Goal: Complete application form

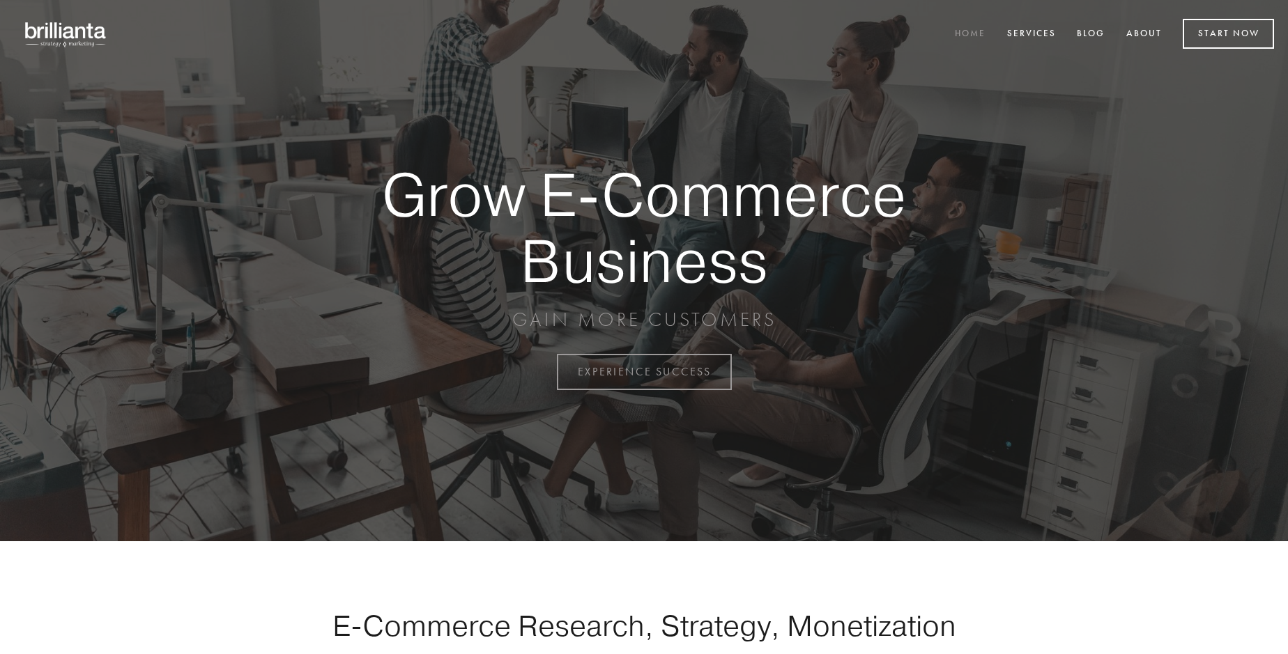
scroll to position [3652, 0]
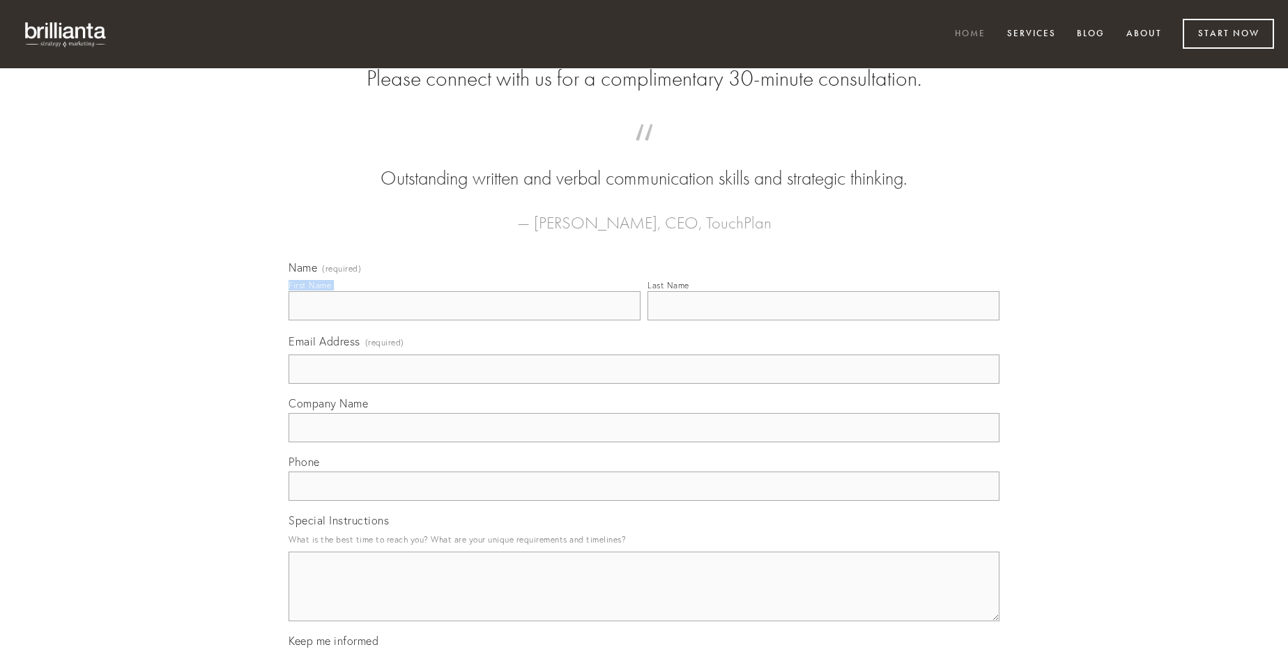
type input "[PERSON_NAME]"
click at [823, 320] on input "Last Name" at bounding box center [823, 305] width 352 height 29
type input "[PERSON_NAME]"
click at [644, 384] on input "Email Address (required)" at bounding box center [643, 369] width 711 height 29
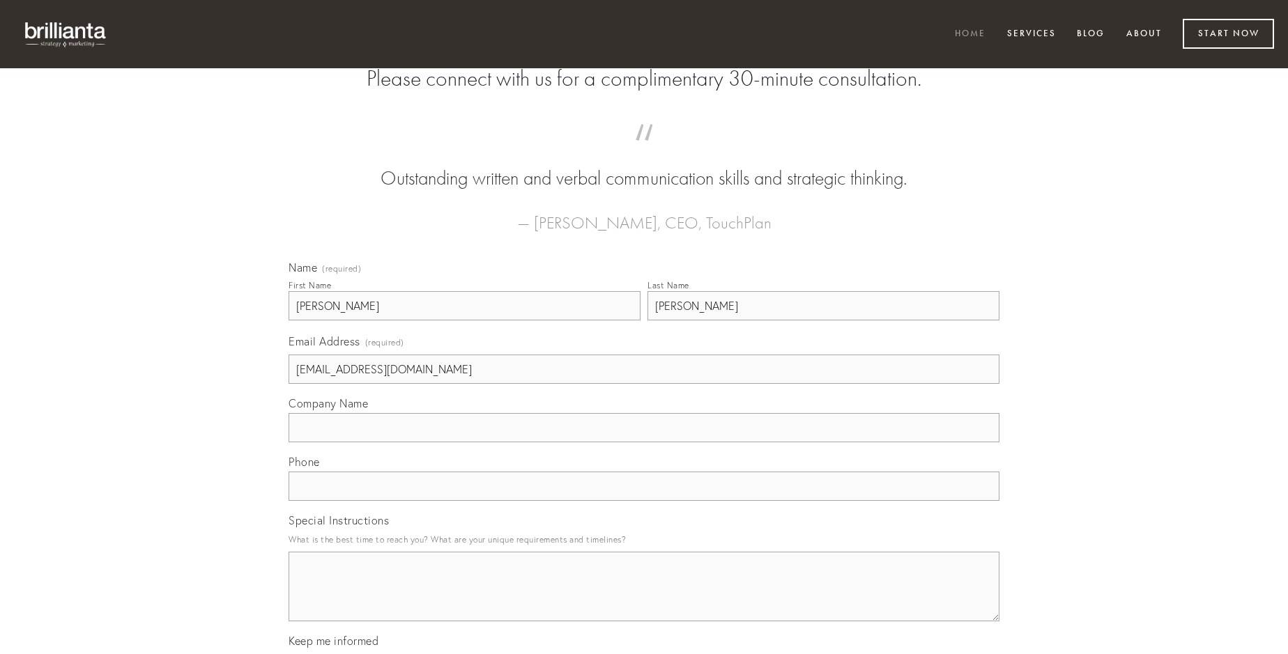
type input "[EMAIL_ADDRESS][DOMAIN_NAME]"
click at [644, 442] on input "Company Name" at bounding box center [643, 427] width 711 height 29
type input "tyrannus"
click at [644, 501] on input "text" at bounding box center [643, 486] width 711 height 29
click at [644, 599] on textarea "Special Instructions" at bounding box center [643, 587] width 711 height 70
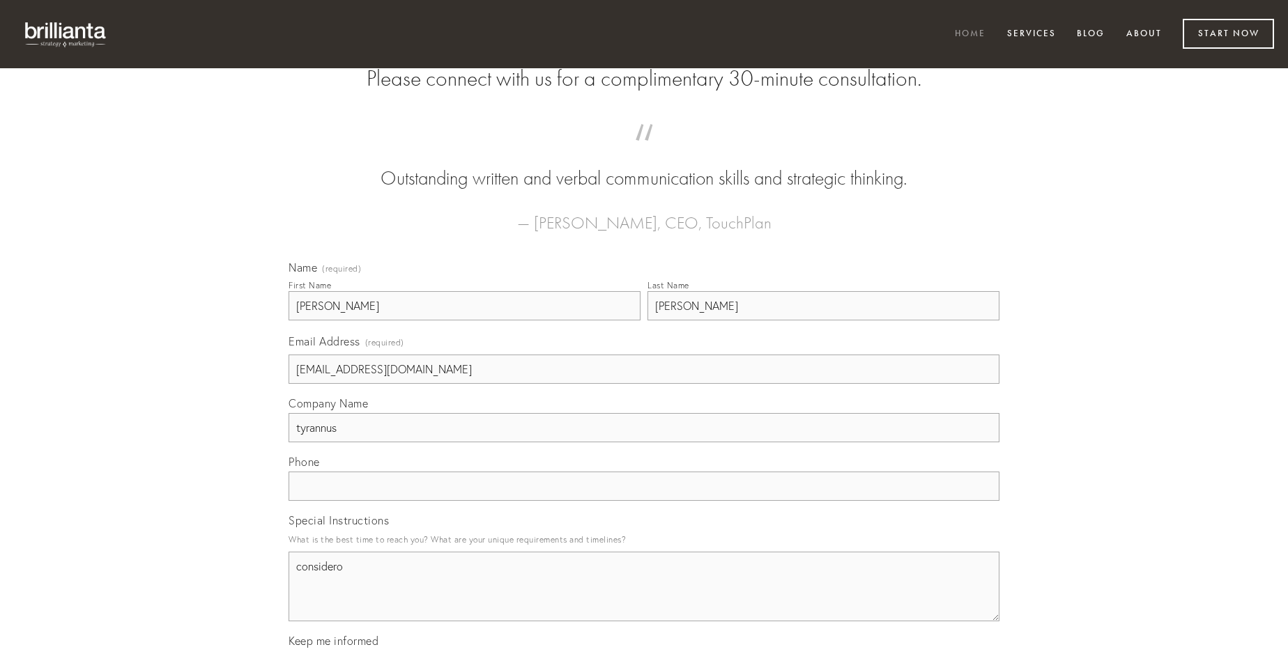
type textarea "considero"
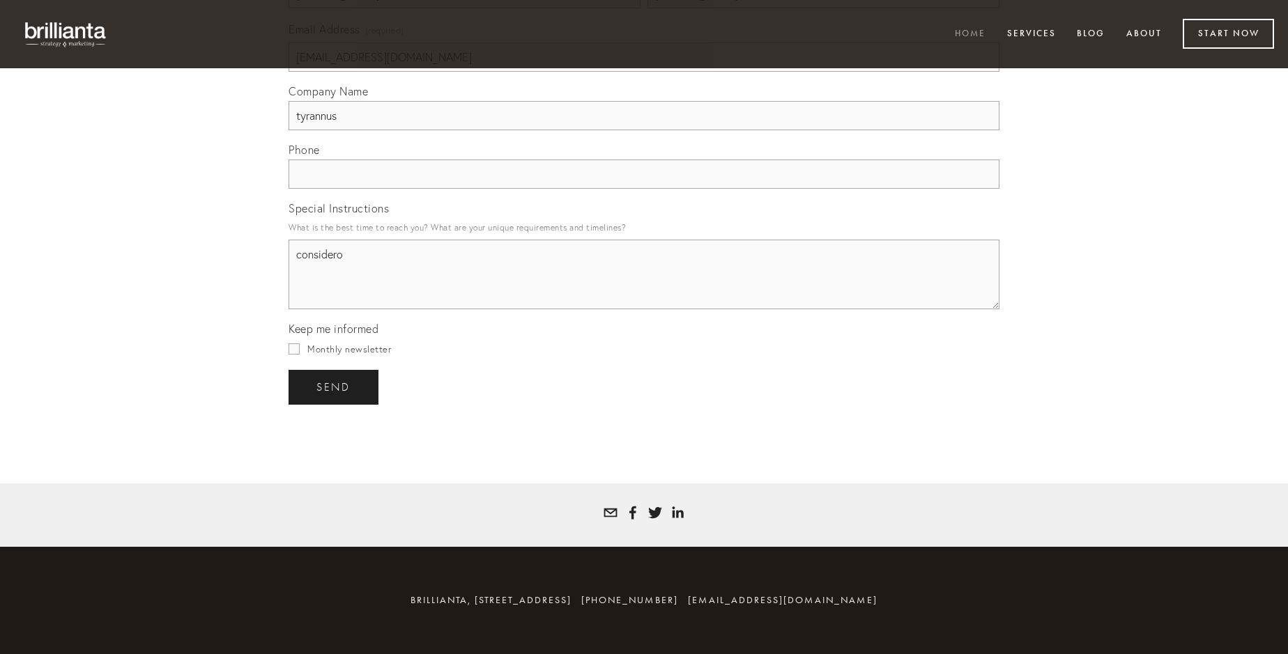
click at [334, 387] on span "send" at bounding box center [333, 387] width 34 height 13
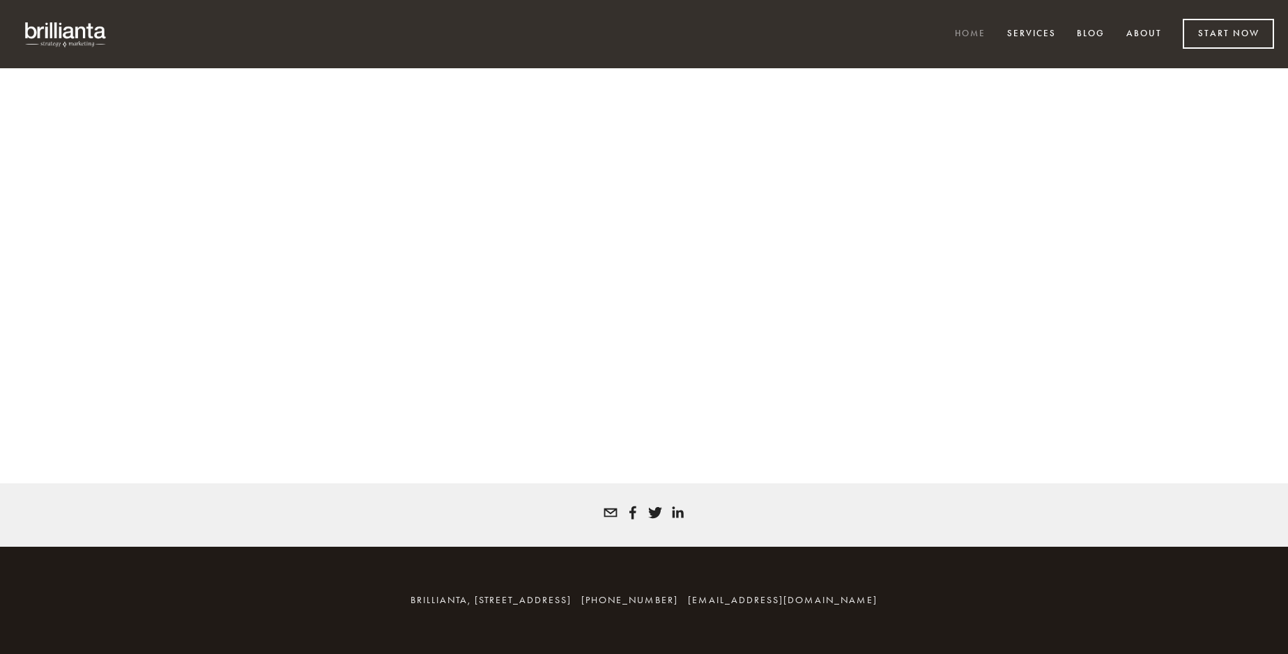
scroll to position [3633, 0]
